Goal: Information Seeking & Learning: Learn about a topic

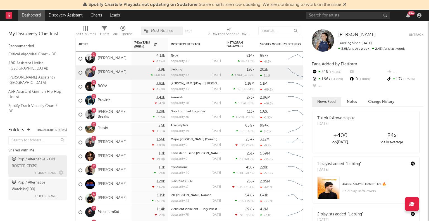
click at [39, 168] on div "Pop / Alternative - ON ROSTER CE ( 39 )" at bounding box center [37, 162] width 51 height 13
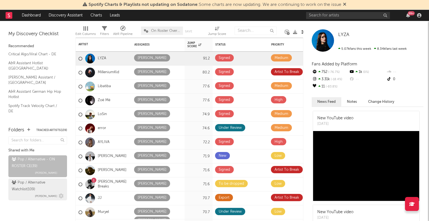
click at [39, 190] on div "Pop / Alternative Watchlist ( 109 )" at bounding box center [37, 185] width 51 height 13
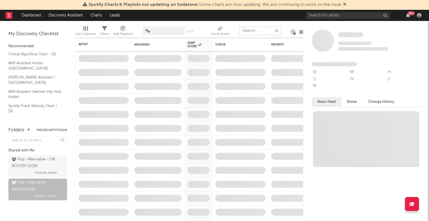
click at [252, 31] on input "text" at bounding box center [260, 31] width 42 height 8
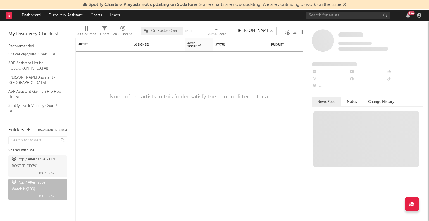
type input "nils"
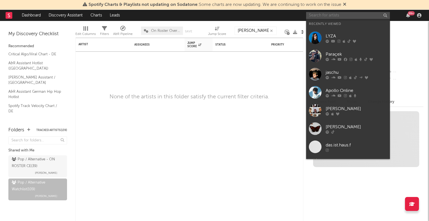
click at [333, 15] on input "text" at bounding box center [348, 15] width 84 height 7
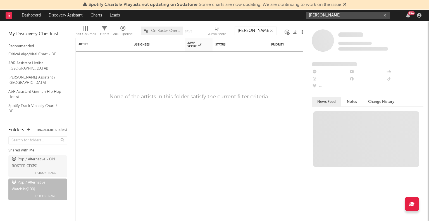
click at [331, 15] on input "nils" at bounding box center [348, 15] width 84 height 7
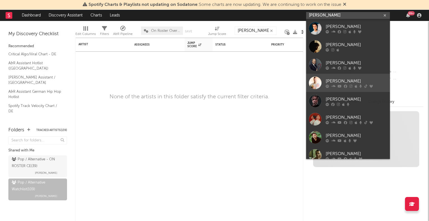
type input "nils"
click at [350, 82] on div "[PERSON_NAME]" at bounding box center [356, 81] width 61 height 7
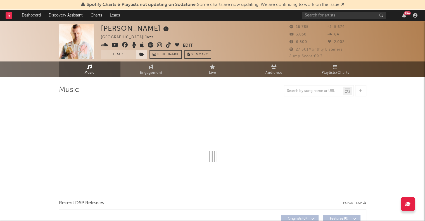
click at [141, 53] on icon at bounding box center [141, 54] width 5 height 4
select select "6m"
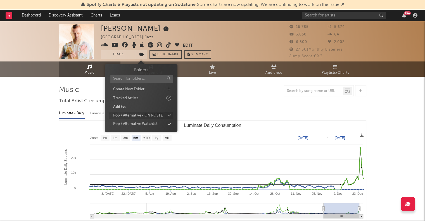
click at [153, 113] on div "Pop / Alternative - ON ROSTER CE" at bounding box center [139, 116] width 52 height 6
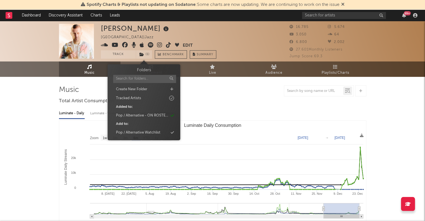
click at [153, 113] on div "Pop / Alternative - ON ROSTER CE" at bounding box center [142, 116] width 52 height 6
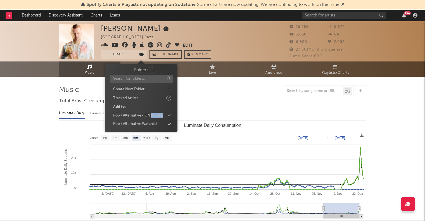
click at [153, 113] on div "Pop / Alternative - ON ROSTER CE" at bounding box center [139, 116] width 52 height 6
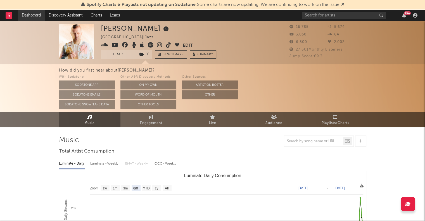
click at [27, 15] on link "Dashboard" at bounding box center [31, 15] width 27 height 11
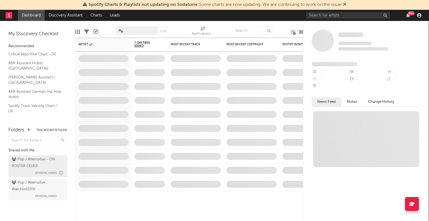
click at [24, 166] on div "Pop / Alternative - ON ROSTER CE ( 40 )" at bounding box center [37, 162] width 51 height 13
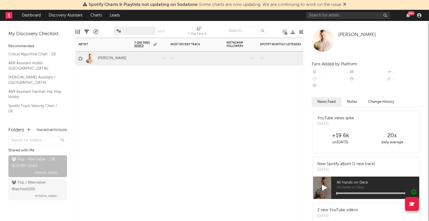
click at [137, 85] on div "Artist Notifications 7-Day Fans Added WoW % Change Most Recent Track Popularity…" at bounding box center [189, 129] width 228 height 183
click at [138, 85] on div "Artist Notifications 7-Day Fans Added WoW % Change Most Recent Track Popularity…" at bounding box center [189, 129] width 228 height 183
